Goal: Task Accomplishment & Management: Use online tool/utility

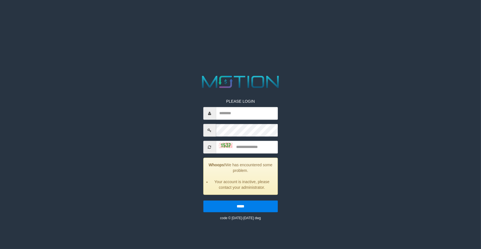
click at [164, 110] on div "PLEASE LOGIN Whoops! We has encountered some problem. Your account is inactive,…" at bounding box center [240, 147] width 249 height 147
click at [321, 103] on div "PLEASE LOGIN Whoops! We has encountered some problem. Your account is inactive,…" at bounding box center [240, 147] width 249 height 147
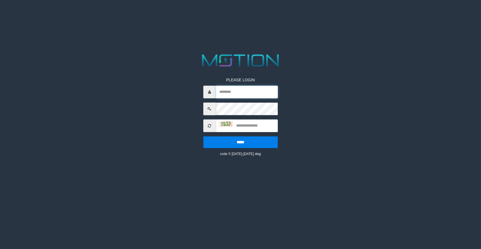
click at [233, 95] on input "text" at bounding box center [247, 92] width 62 height 13
type input "**********"
type input "****"
click at [203, 136] on input "*****" at bounding box center [240, 142] width 74 height 12
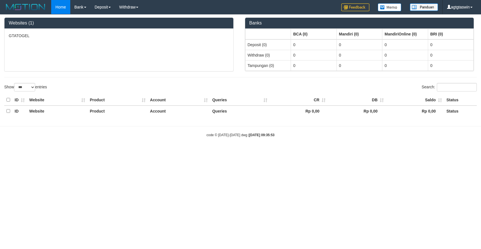
select select "***"
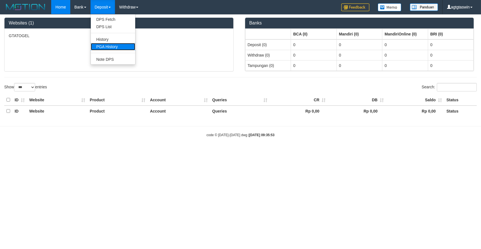
click at [115, 44] on link "PGA History" at bounding box center [113, 46] width 44 height 7
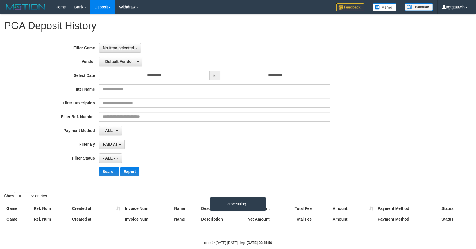
select select
select select "**"
click at [124, 46] on span "No item selected" at bounding box center [118, 48] width 31 height 4
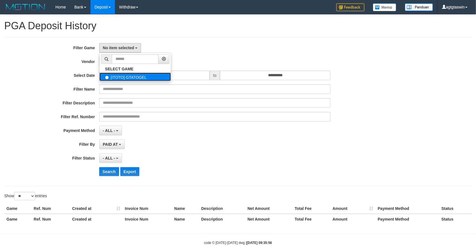
click at [130, 78] on label "[ITOTO] GTATOGEL" at bounding box center [134, 76] width 71 height 8
select select "****"
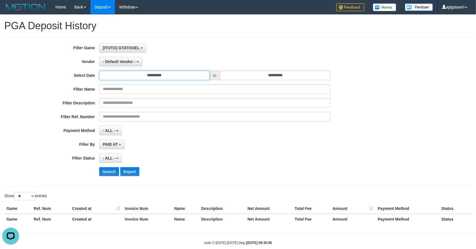
click at [161, 76] on input "**********" at bounding box center [154, 76] width 110 height 10
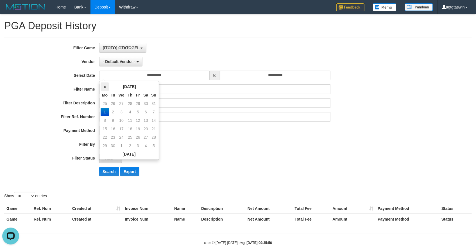
click at [103, 87] on th "«" at bounding box center [105, 86] width 8 height 8
click at [104, 136] on td "25" at bounding box center [105, 137] width 8 height 8
type input "**********"
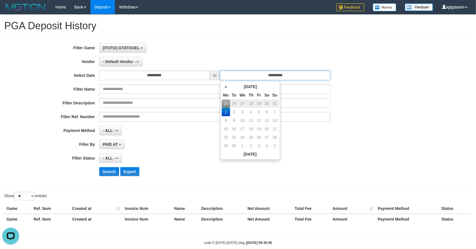
click at [271, 76] on input "**********" at bounding box center [275, 76] width 110 height 10
click at [275, 103] on td "31" at bounding box center [275, 103] width 8 height 8
type input "**********"
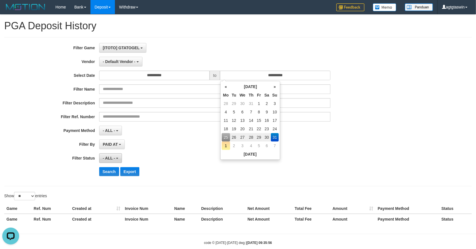
click at [111, 158] on span "- ALL -" at bounding box center [109, 158] width 12 height 4
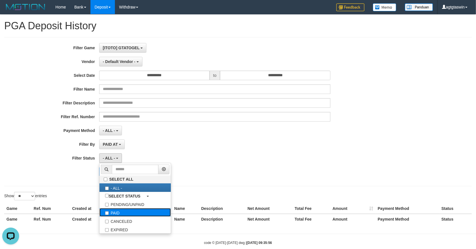
click at [120, 212] on label "PAID" at bounding box center [134, 212] width 71 height 8
select select "*"
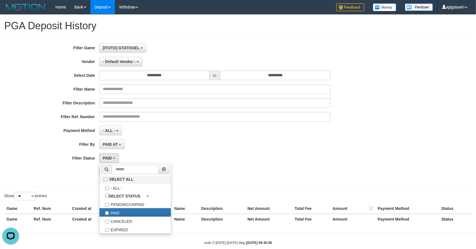
click at [161, 135] on div "- ALL - SELECT ALL - ALL - SELECT PAYMENT METHOD Mandiri BNI OVO CIMB BRI MAYBA…" at bounding box center [214, 131] width 231 height 10
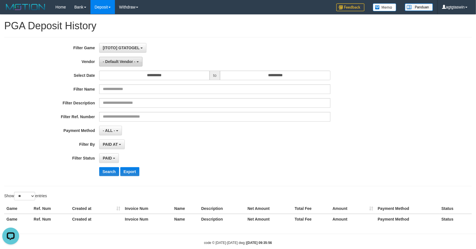
click at [125, 63] on span "- Default Vendor -" at bounding box center [119, 61] width 33 height 4
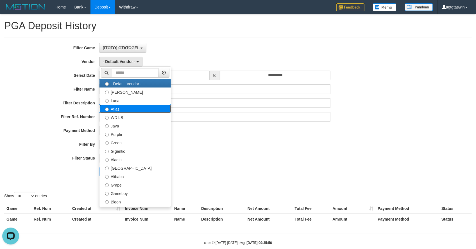
click at [121, 108] on label "Atlas" at bounding box center [134, 108] width 71 height 8
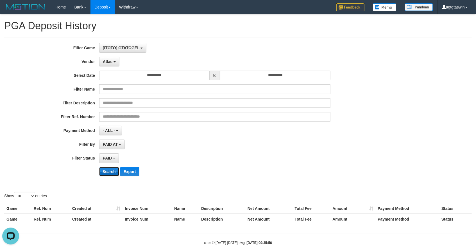
click at [109, 170] on button "Search" at bounding box center [109, 171] width 20 height 9
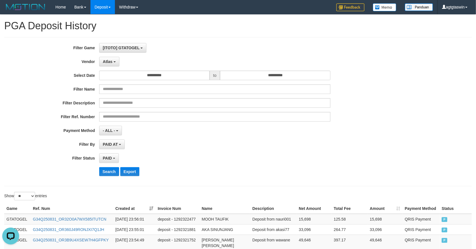
click at [195, 151] on div "**********" at bounding box center [198, 111] width 397 height 137
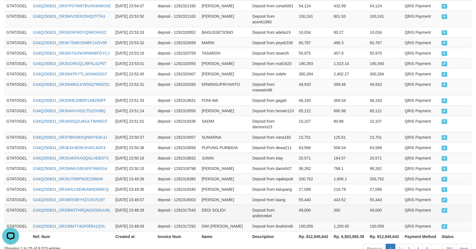
scroll to position [303, 0]
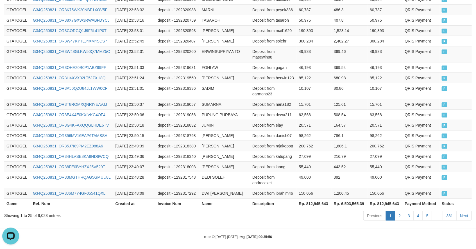
click at [313, 199] on th "Rp. 812,945,643" at bounding box center [314, 203] width 35 height 10
copy th "812,945,643"
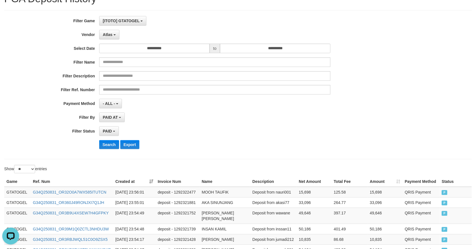
scroll to position [0, 0]
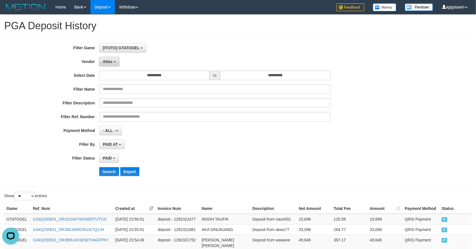
click at [114, 60] on button "Atlas" at bounding box center [109, 62] width 20 height 10
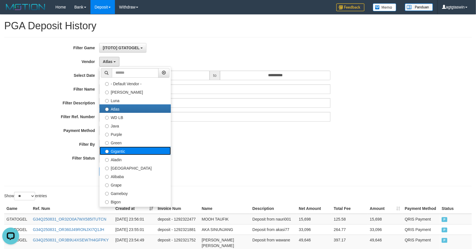
click at [136, 153] on label "Gigantic" at bounding box center [134, 150] width 71 height 8
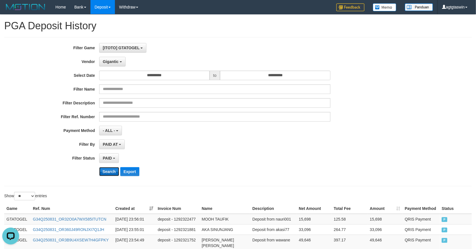
click at [111, 169] on button "Search" at bounding box center [109, 171] width 20 height 9
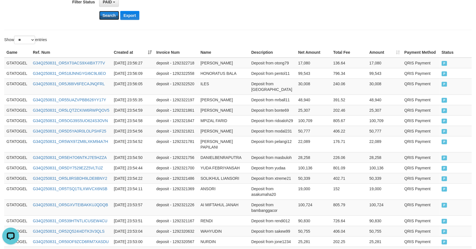
scroll to position [320, 0]
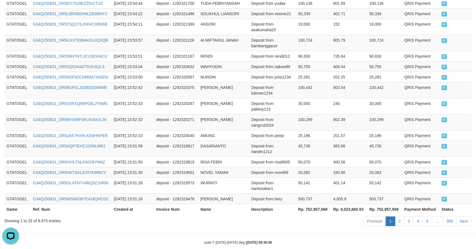
click at [311, 204] on th "Rp. 752,957,569" at bounding box center [313, 209] width 35 height 10
copy th "752,957,569"
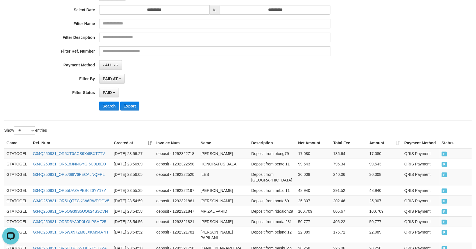
scroll to position [0, 0]
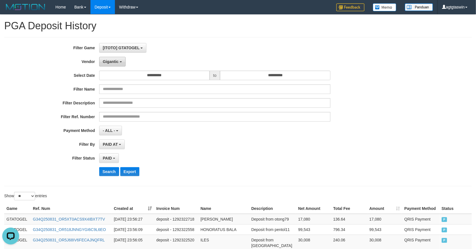
click at [110, 63] on span "Gigantic" at bounding box center [111, 61] width 16 height 4
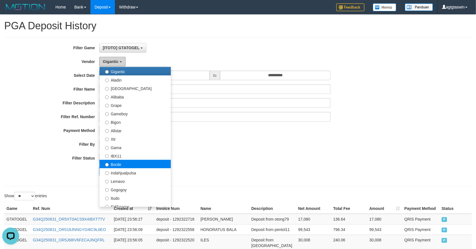
scroll to position [94, 0]
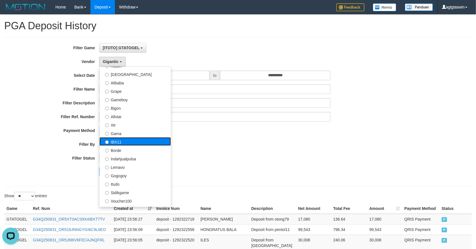
click at [121, 142] on label "IBX11" at bounding box center [134, 141] width 71 height 8
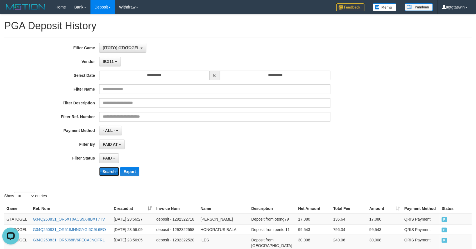
click at [108, 169] on button "Search" at bounding box center [109, 171] width 20 height 9
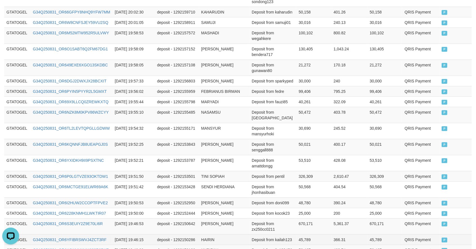
scroll to position [332, 0]
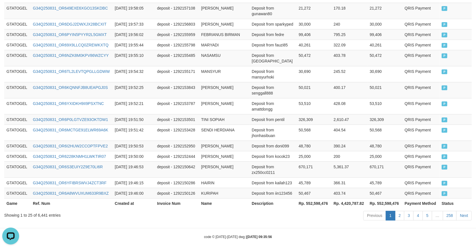
click at [315, 198] on th "Rp. 552,598,476" at bounding box center [313, 203] width 35 height 10
copy th "552,598,476"
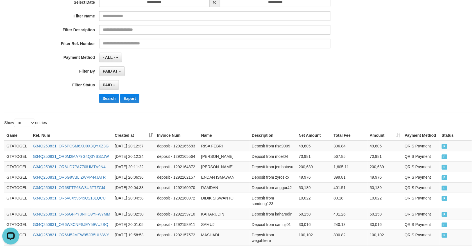
scroll to position [0, 0]
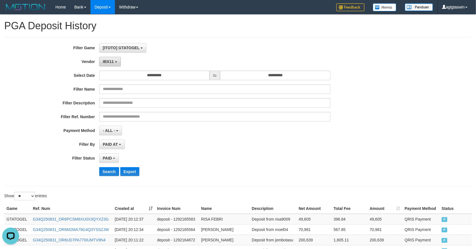
click at [104, 64] on button "IBX11" at bounding box center [110, 62] width 22 height 10
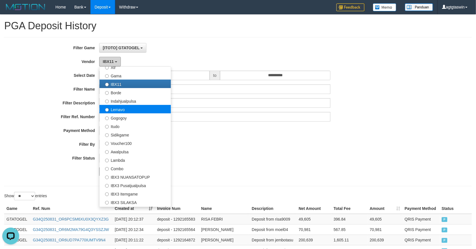
scroll to position [156, 0]
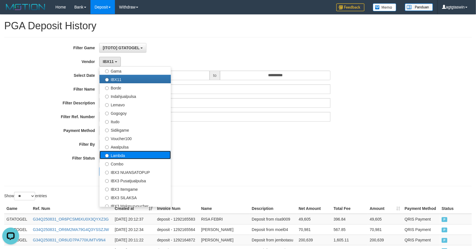
click at [125, 157] on label "Lambda" at bounding box center [134, 155] width 71 height 8
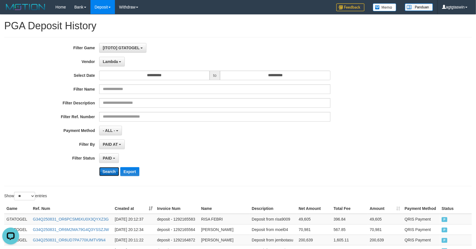
click at [109, 172] on button "Search" at bounding box center [109, 171] width 20 height 9
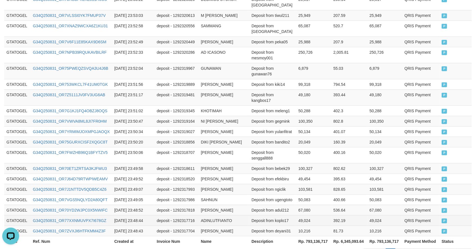
scroll to position [332, 0]
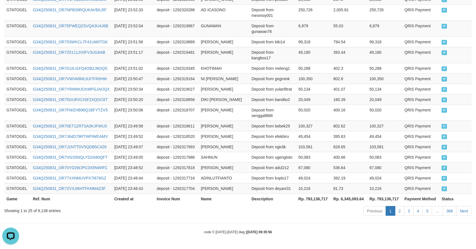
click at [315, 197] on th "Rp. 793,136,717" at bounding box center [313, 198] width 35 height 10
copy th "793,136,717"
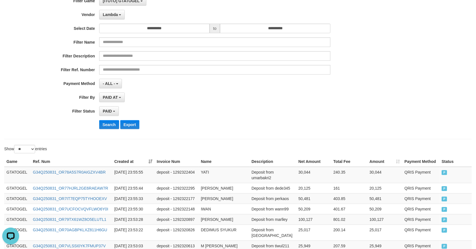
scroll to position [0, 0]
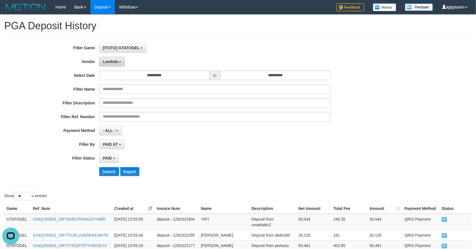
click at [116, 60] on span "Lambda" at bounding box center [110, 61] width 15 height 4
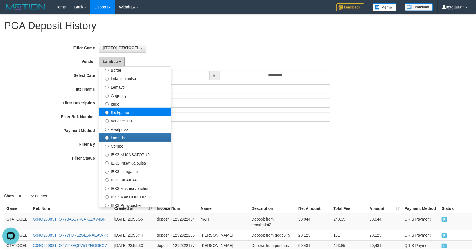
scroll to position [184, 0]
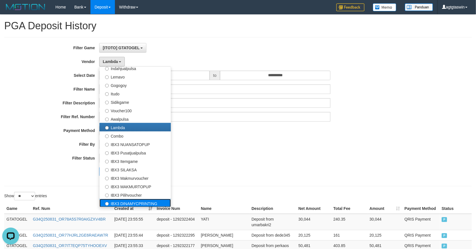
click at [133, 202] on label "IBX3 DINAMYCPRINTING" at bounding box center [134, 203] width 71 height 8
select select "**********"
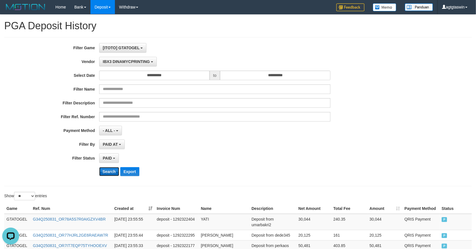
click at [108, 173] on button "Search" at bounding box center [109, 171] width 20 height 9
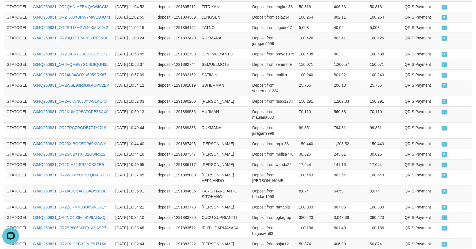
scroll to position [320, 0]
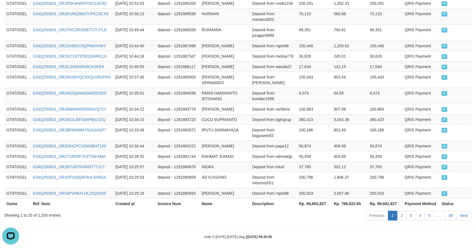
click at [307, 198] on th "Rp. 99,602,827" at bounding box center [314, 203] width 35 height 10
click at [310, 198] on th "Rp. 99,602,827" at bounding box center [314, 203] width 35 height 10
copy th "99,602,827"
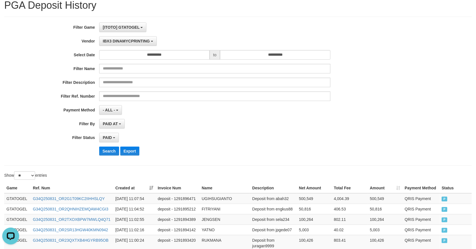
scroll to position [0, 0]
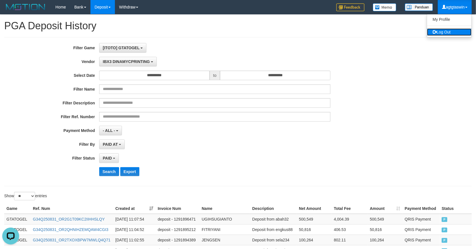
click at [439, 33] on link "Log Out" at bounding box center [449, 31] width 44 height 7
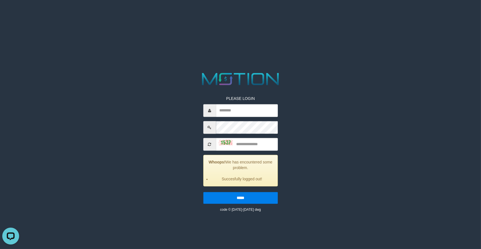
drag, startPoint x: 146, startPoint y: 69, endPoint x: 149, endPoint y: 68, distance: 3.4
click at [146, 14] on html "PLEASE LOGIN Whoops! We has encountered some problem. Succesfully logged out! *…" at bounding box center [240, 7] width 481 height 14
click at [127, 87] on div at bounding box center [240, 79] width 240 height 17
click at [265, 112] on input "text" at bounding box center [247, 110] width 62 height 13
type input "**********"
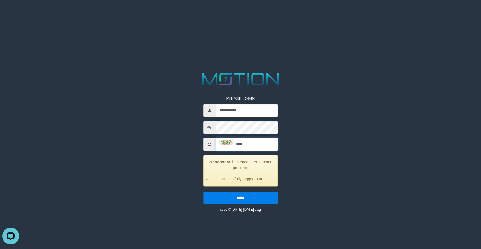
type input "****"
click at [203, 192] on input "*****" at bounding box center [240, 198] width 74 height 12
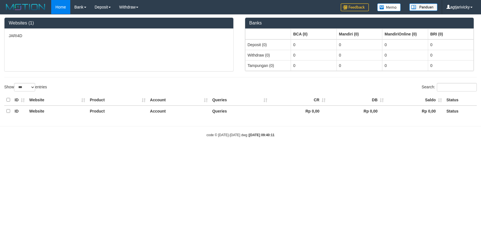
select select "***"
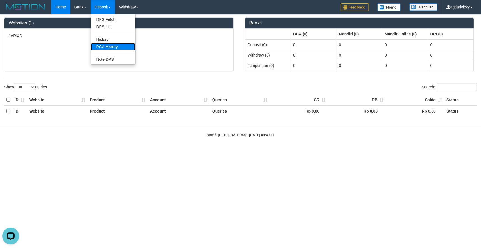
click at [107, 44] on link "PGA History" at bounding box center [113, 46] width 44 height 7
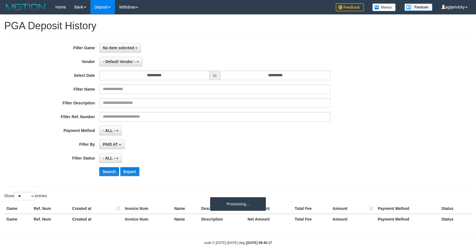
select select
select select "**"
click at [112, 49] on span "No item selected" at bounding box center [118, 48] width 31 height 4
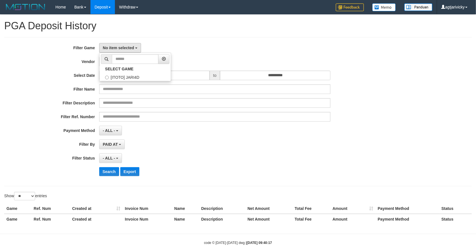
click at [118, 81] on ul "SELECT GAME [ITOTO] JARI4D" at bounding box center [135, 67] width 72 height 29
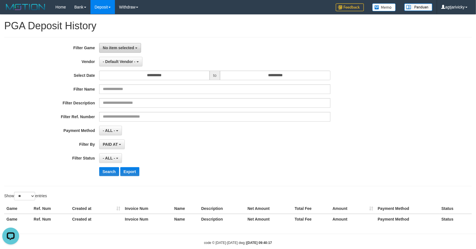
drag, startPoint x: 124, startPoint y: 46, endPoint x: 125, endPoint y: 52, distance: 5.4
click at [125, 46] on span "No item selected" at bounding box center [118, 48] width 31 height 4
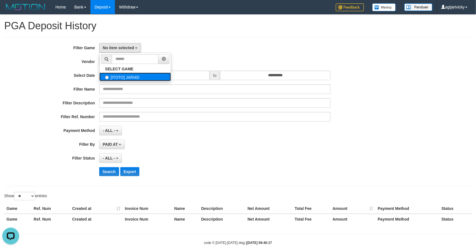
click at [125, 74] on label "[ITOTO] JARI4D" at bounding box center [134, 76] width 71 height 8
select select "****"
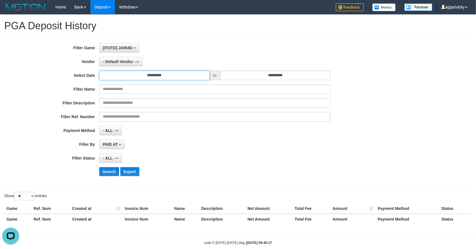
click at [147, 72] on input "**********" at bounding box center [154, 76] width 110 height 10
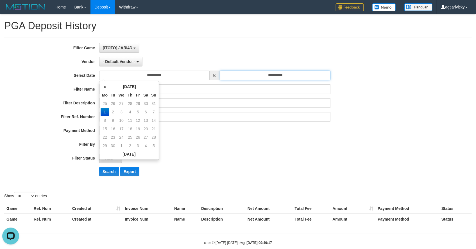
click at [285, 75] on input "**********" at bounding box center [275, 76] width 110 height 10
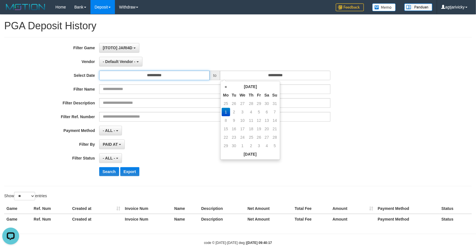
click at [155, 75] on input "**********" at bounding box center [154, 76] width 110 height 10
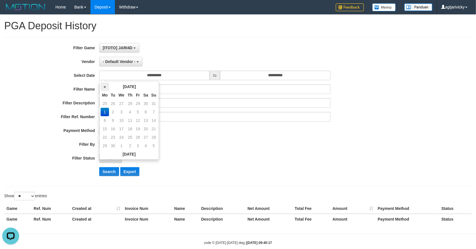
click at [106, 87] on th "«" at bounding box center [105, 86] width 8 height 8
click at [104, 135] on td "25" at bounding box center [105, 137] width 8 height 8
type input "**********"
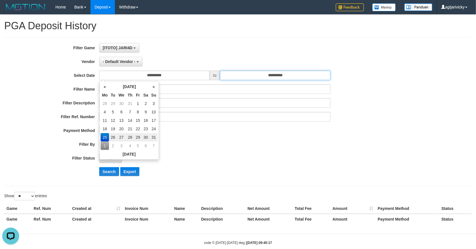
click at [275, 74] on input "**********" at bounding box center [275, 76] width 110 height 10
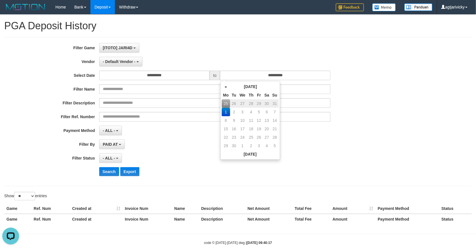
click at [275, 103] on td "31" at bounding box center [275, 103] width 8 height 8
type input "**********"
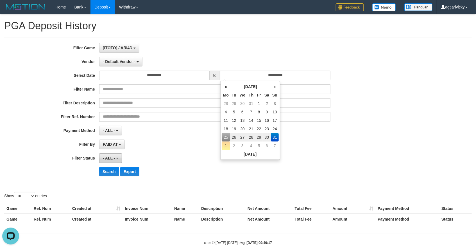
click at [107, 158] on span "- ALL -" at bounding box center [109, 158] width 12 height 4
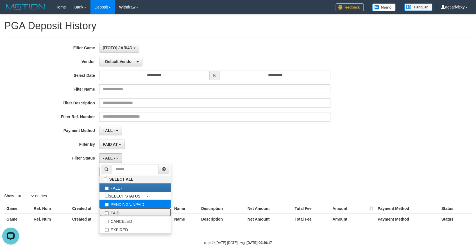
drag, startPoint x: 116, startPoint y: 212, endPoint x: 117, endPoint y: 203, distance: 9.3
click at [117, 212] on label "PAID" at bounding box center [134, 212] width 71 height 8
select select "*"
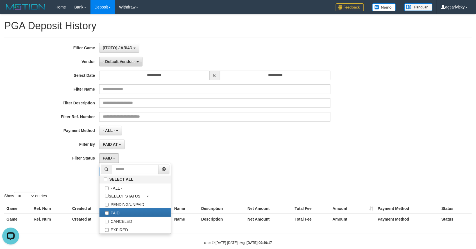
click at [127, 62] on span "- Default Vendor -" at bounding box center [119, 61] width 33 height 4
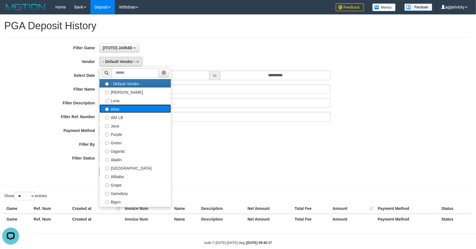
click at [118, 107] on label "Atlas" at bounding box center [134, 108] width 71 height 8
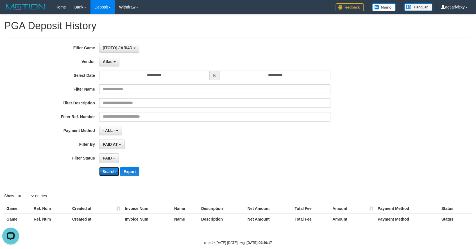
click at [105, 173] on button "Search" at bounding box center [109, 171] width 20 height 9
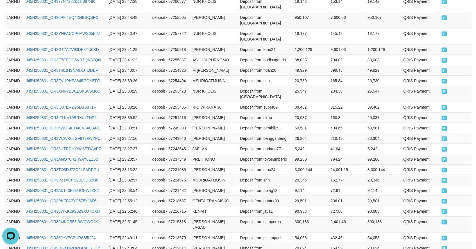
scroll to position [281, 0]
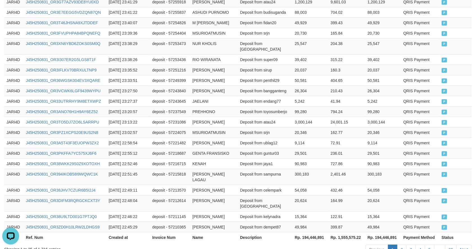
click at [315, 232] on th "Rp. 194,446,891" at bounding box center [310, 237] width 36 height 10
copy th "194,446,891"
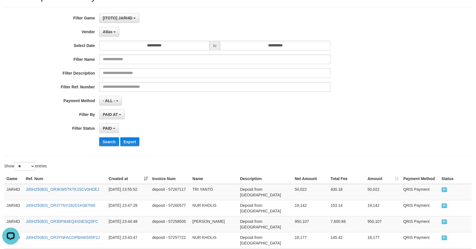
scroll to position [0, 0]
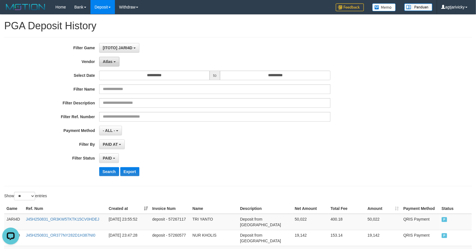
click at [107, 64] on button "Atlas" at bounding box center [109, 62] width 20 height 10
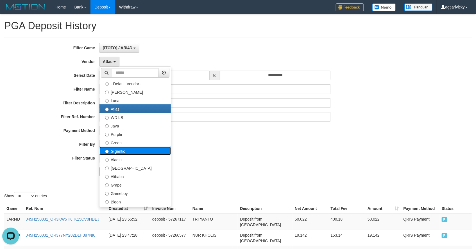
click at [125, 148] on label "Gigantic" at bounding box center [134, 150] width 71 height 8
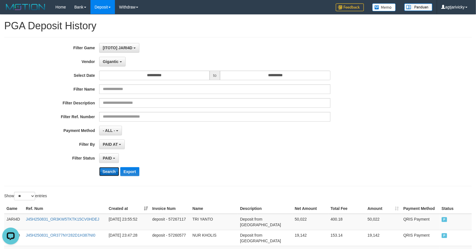
click at [110, 171] on button "Search" at bounding box center [109, 171] width 20 height 9
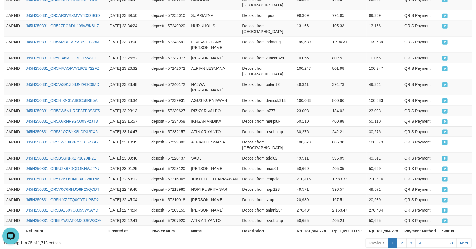
scroll to position [287, 0]
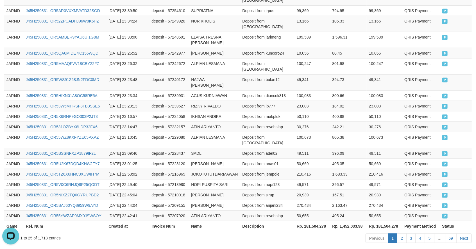
click at [316, 221] on th "Rp. 181,504,278" at bounding box center [311, 226] width 35 height 10
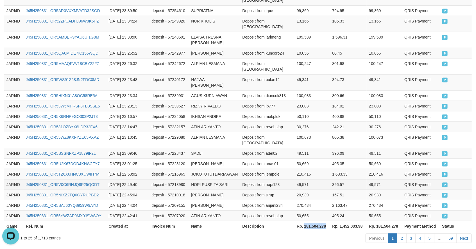
copy th "181,504,278"
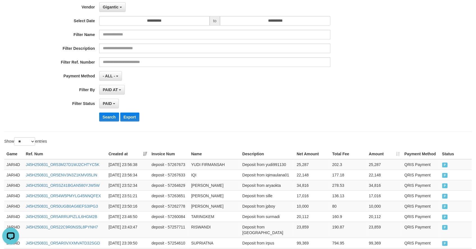
scroll to position [0, 0]
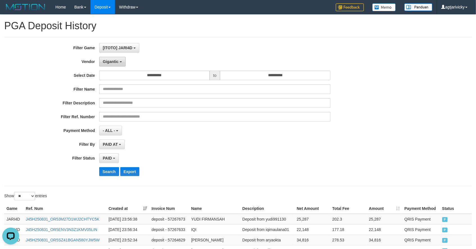
click at [120, 64] on button "Gigantic" at bounding box center [112, 62] width 26 height 10
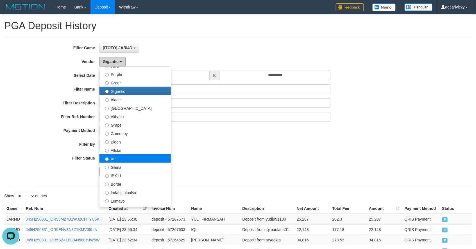
scroll to position [62, 0]
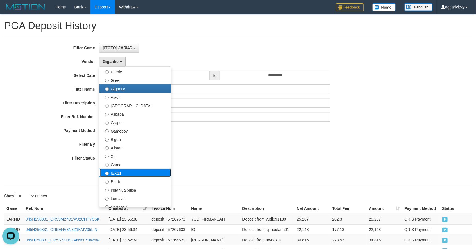
click at [128, 171] on label "IBX11" at bounding box center [134, 172] width 71 height 8
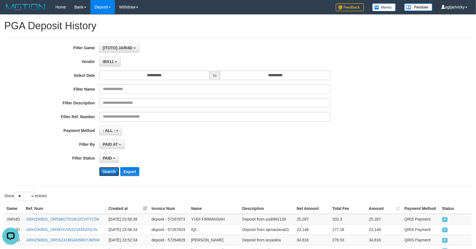
click at [111, 171] on button "Search" at bounding box center [109, 171] width 20 height 9
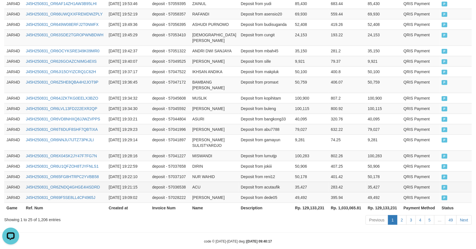
scroll to position [292, 0]
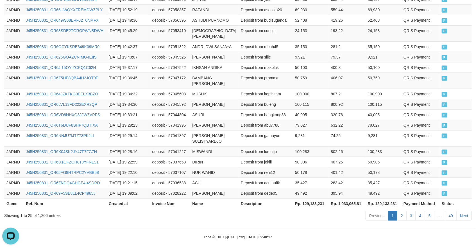
click at [309, 198] on th "Rp. 129,133,231" at bounding box center [311, 203] width 36 height 10
copy th "129,133,231"
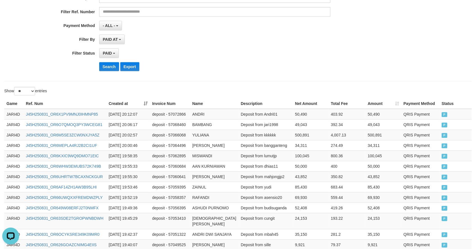
scroll to position [0, 0]
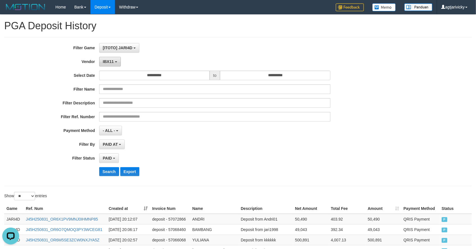
click at [114, 61] on button "IBX11" at bounding box center [110, 62] width 22 height 10
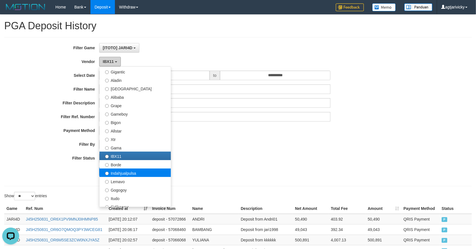
scroll to position [125, 0]
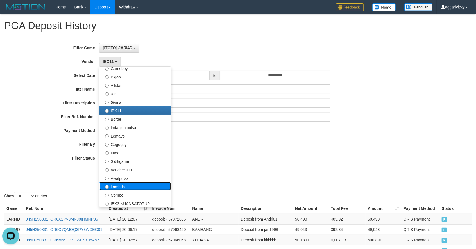
click at [124, 182] on label "Lambda" at bounding box center [134, 186] width 71 height 8
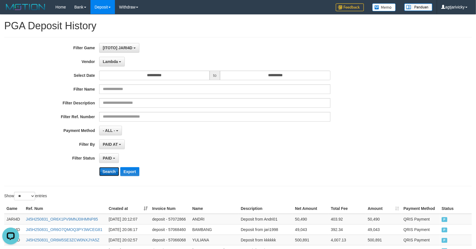
click at [112, 173] on button "Search" at bounding box center [109, 171] width 20 height 9
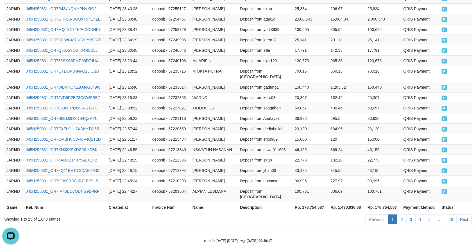
scroll to position [298, 0]
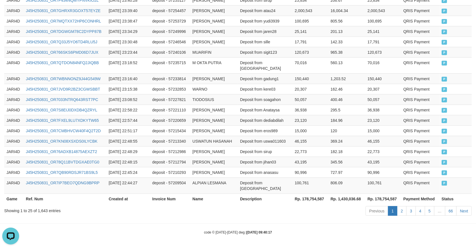
click at [313, 196] on th "Rp. 178,754,587" at bounding box center [310, 198] width 36 height 10
copy th "178,754,587"
click at [174, 99] on td "deposit - 57227821" at bounding box center [170, 99] width 40 height 10
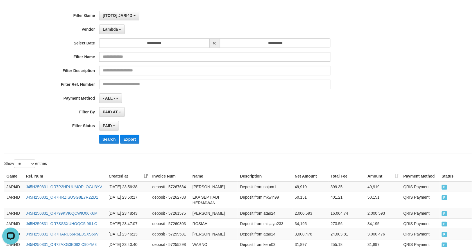
scroll to position [0, 0]
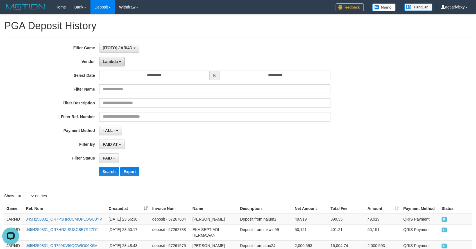
click at [119, 63] on button "Lambda" at bounding box center [112, 62] width 26 height 10
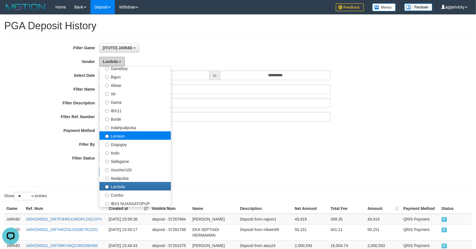
scroll to position [184, 0]
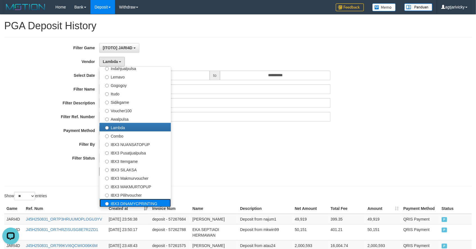
click at [120, 203] on label "IBX3 DINAMYCPRINTING" at bounding box center [134, 203] width 71 height 8
select select "**********"
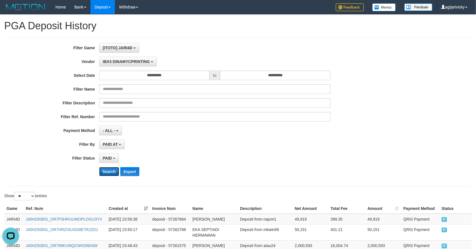
click at [106, 172] on button "Search" at bounding box center [109, 171] width 20 height 9
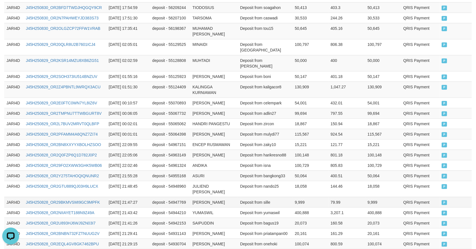
scroll to position [309, 0]
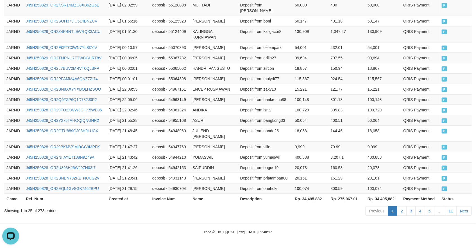
click at [315, 197] on th "Rp. 34,495,882" at bounding box center [310, 198] width 36 height 10
copy th "34,495,882"
click at [155, 230] on div "code © [DATE]-[DATE] dwg | [DATE] 09:40:17" at bounding box center [238, 232] width 476 height 6
click at [83, 233] on div "code © [DATE]-[DATE] dwg | [DATE] 09:40:17" at bounding box center [238, 232] width 476 height 6
